Goal: Information Seeking & Learning: Learn about a topic

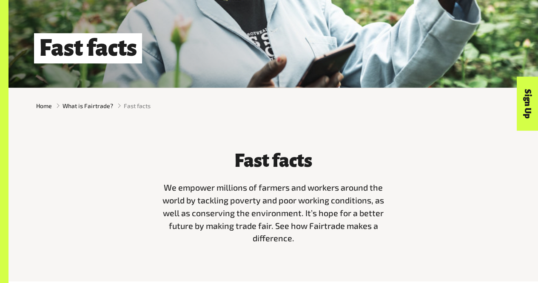
scroll to position [253, 0]
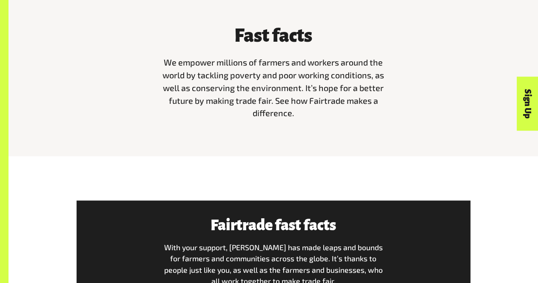
click at [325, 120] on p "We empower millions of farmers and workers around the world by tackling poverty…" at bounding box center [273, 87] width 232 height 63
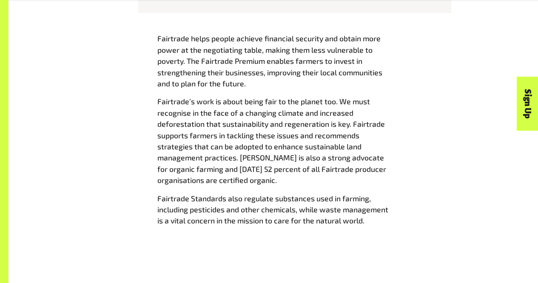
scroll to position [941, 0]
click at [266, 87] on p "Fairtrade helps people achieve financial security and obtain more power at the …" at bounding box center [273, 61] width 232 height 56
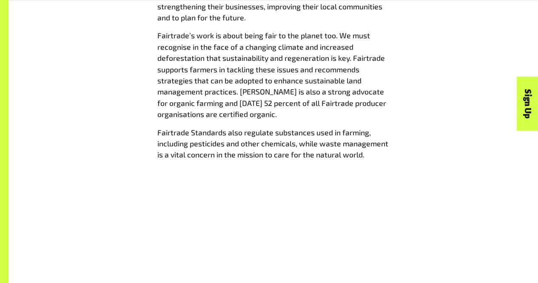
scroll to position [1009, 0]
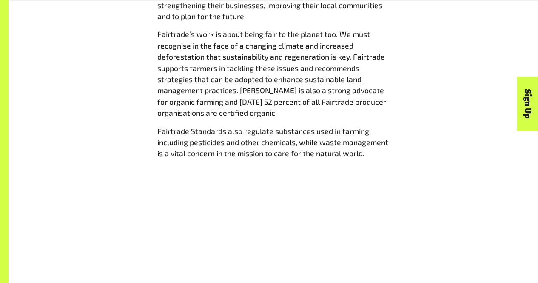
click at [305, 118] on p "Fairtrade’s work is about being fair to the planet too. We must recognise in th…" at bounding box center [273, 74] width 232 height 90
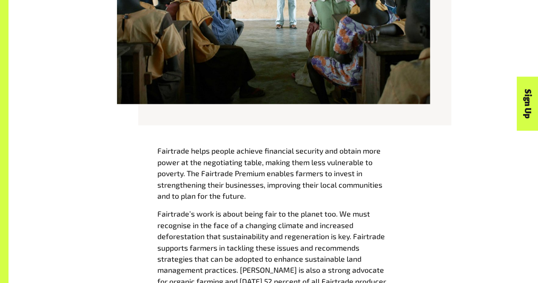
scroll to position [887, 0]
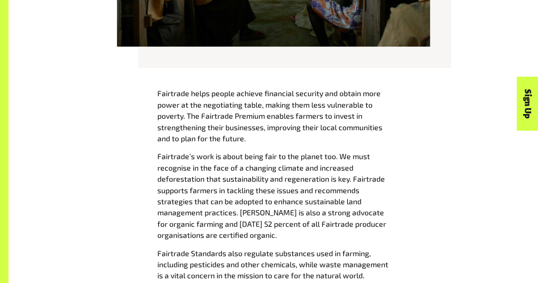
click at [304, 74] on div "Fairtrade helps people achieve financial security and obtain more power at the …" at bounding box center [274, 187] width 530 height 255
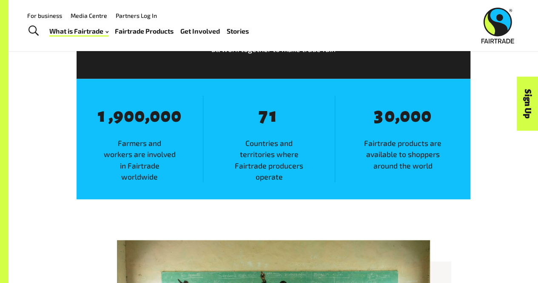
scroll to position [484, 0]
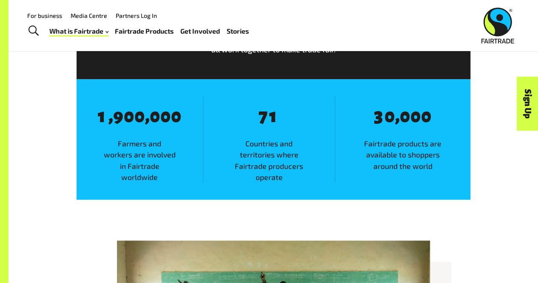
drag, startPoint x: 318, startPoint y: 192, endPoint x: 342, endPoint y: 220, distance: 37.4
click at [342, 220] on div "Fairtrade fast facts With your support, Fairtrade has made leaps and bounds for…" at bounding box center [274, 84] width 530 height 285
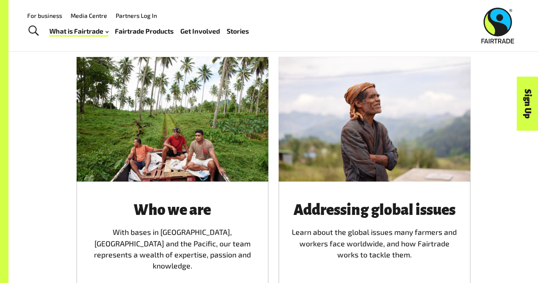
scroll to position [1209, 0]
